Goal: Find contact information: Find contact information

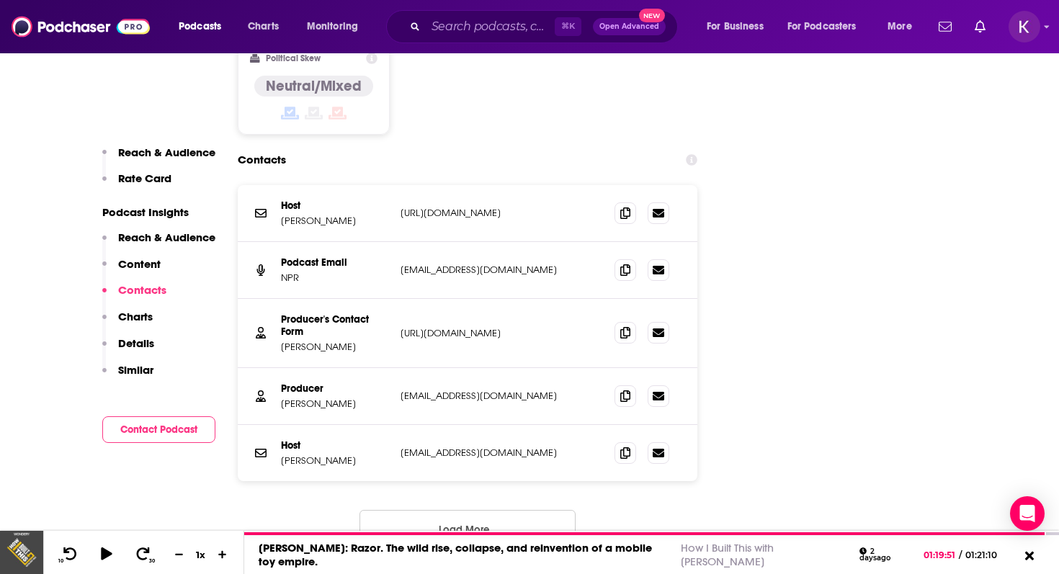
scroll to position [1702, 0]
click at [342, 397] on p "[PERSON_NAME]" at bounding box center [335, 403] width 108 height 12
copy p "[PERSON_NAME]"
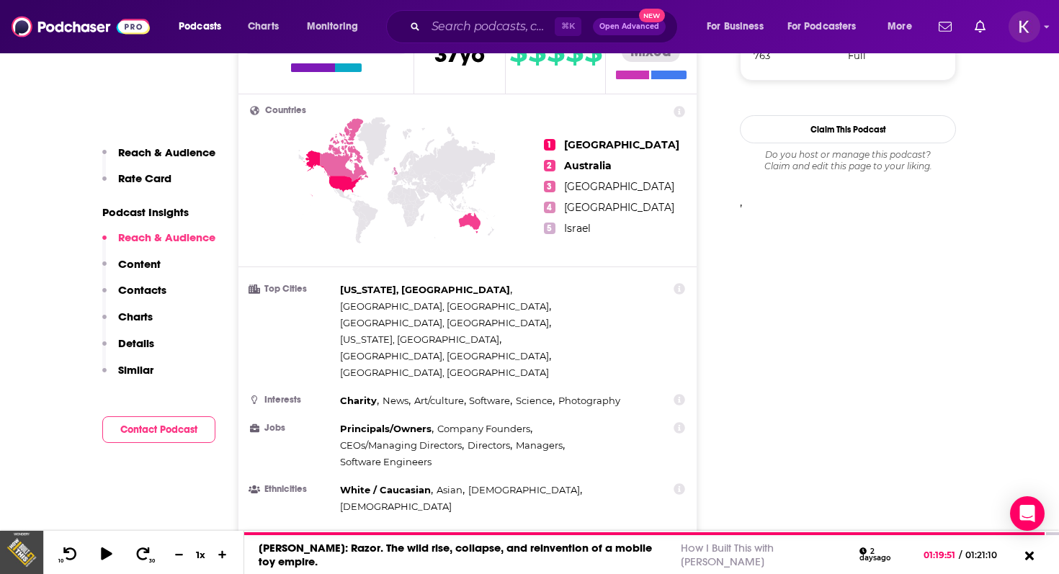
scroll to position [0, 0]
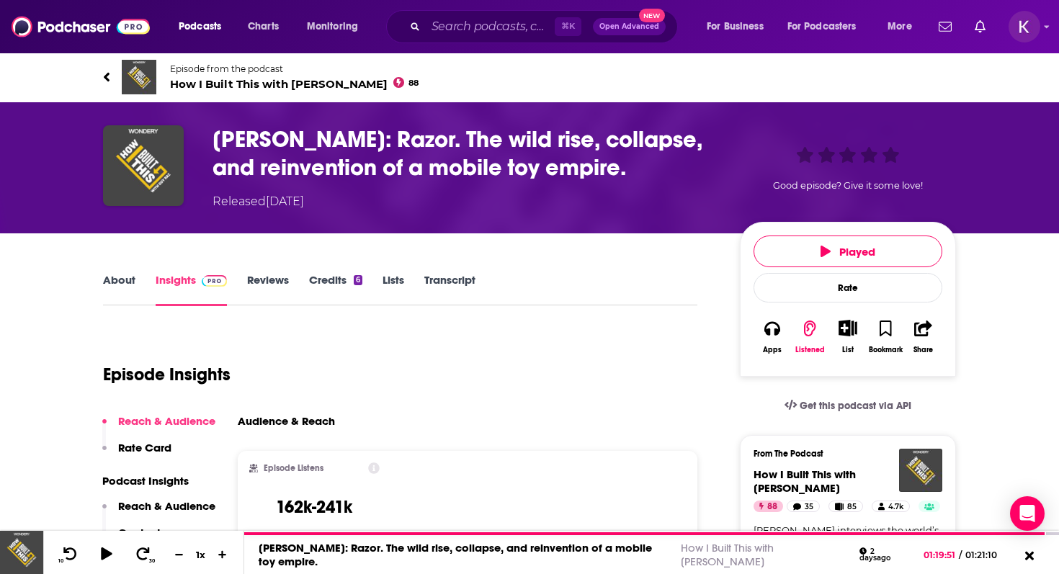
click at [116, 282] on link "About" at bounding box center [119, 289] width 32 height 33
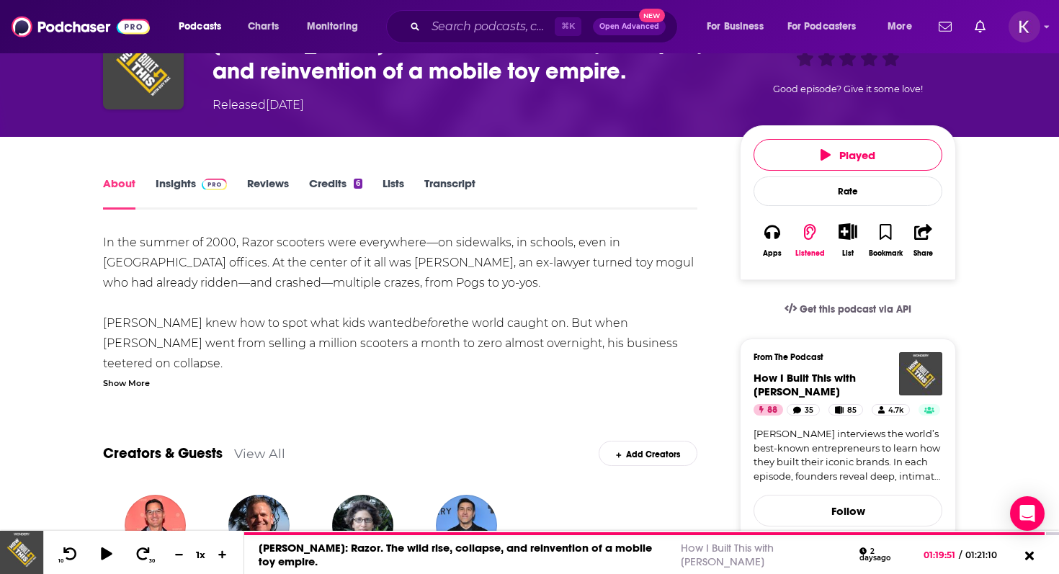
scroll to position [99, 0]
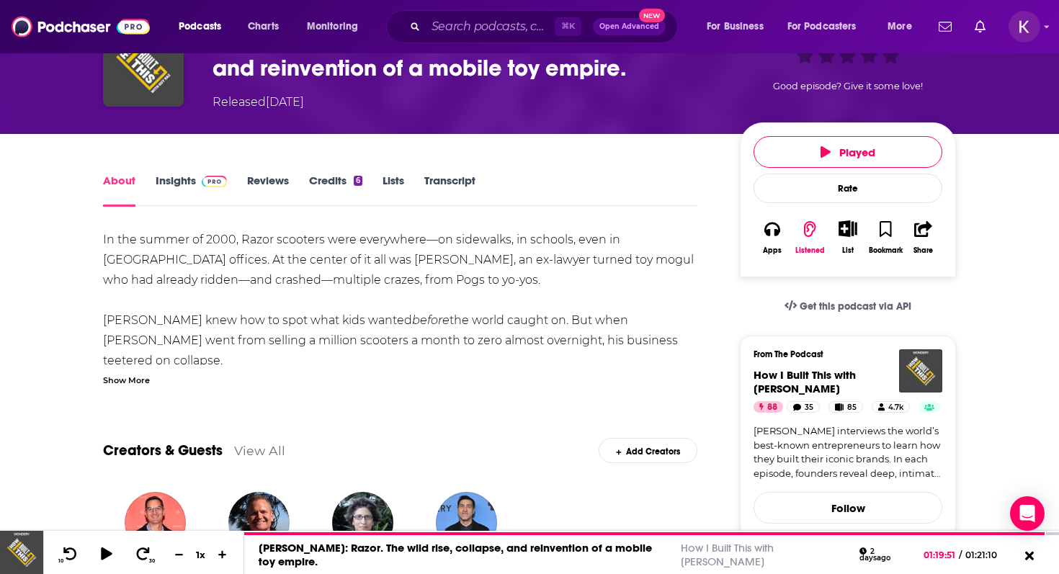
click at [114, 184] on link "About" at bounding box center [119, 190] width 32 height 33
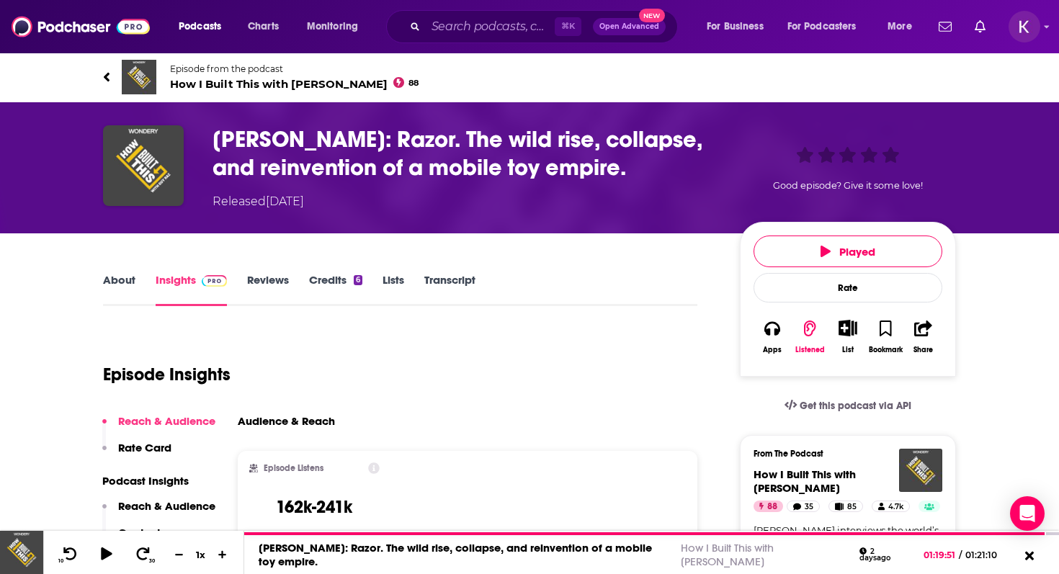
click at [131, 275] on link "About" at bounding box center [119, 289] width 32 height 33
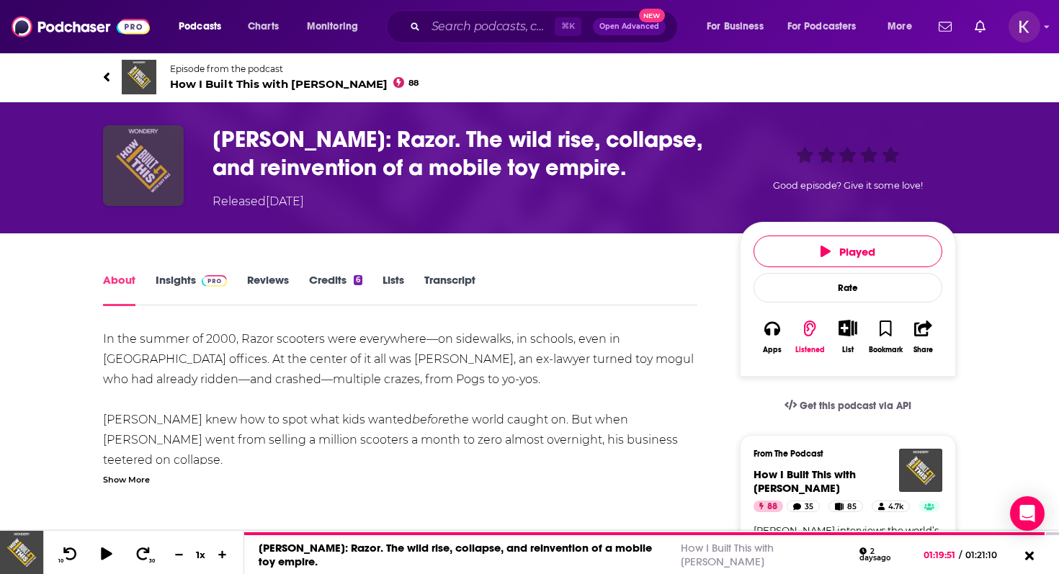
click at [138, 165] on img "Carlton Calvin: Razor. The wild rise, collapse, and reinvention of a mobile toy…" at bounding box center [143, 165] width 81 height 81
click at [192, 85] on span "How I Built This with [PERSON_NAME] 88" at bounding box center [294, 84] width 249 height 14
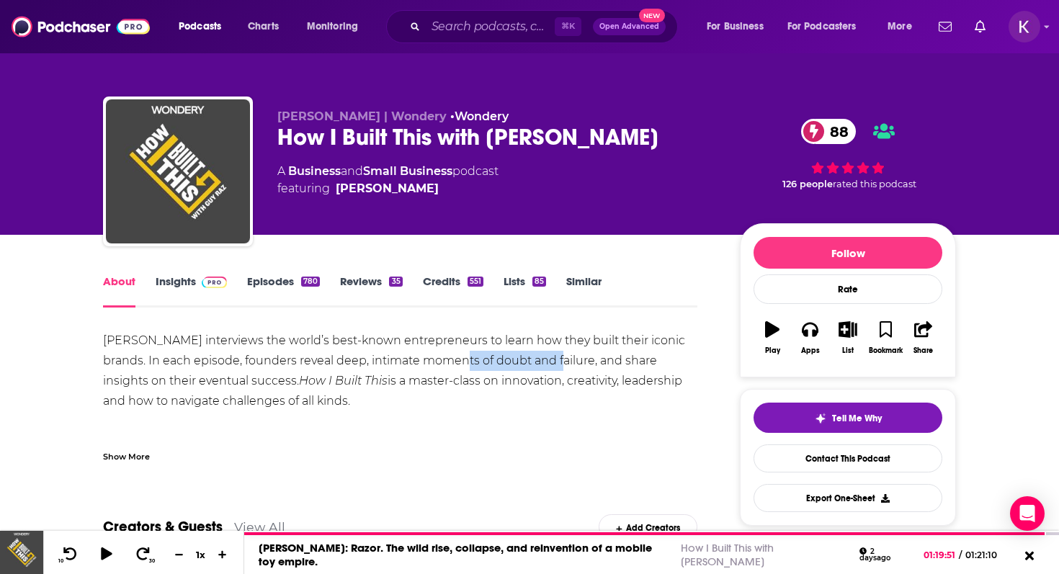
drag, startPoint x: 436, startPoint y: 360, endPoint x: 529, endPoint y: 365, distance: 93.7
click at [529, 365] on div "[PERSON_NAME] interviews the world’s best-known entrepreneurs to learn how they…" at bounding box center [400, 432] width 594 height 202
copy div "doubt and failure"
